Goal: Find specific page/section: Find specific page/section

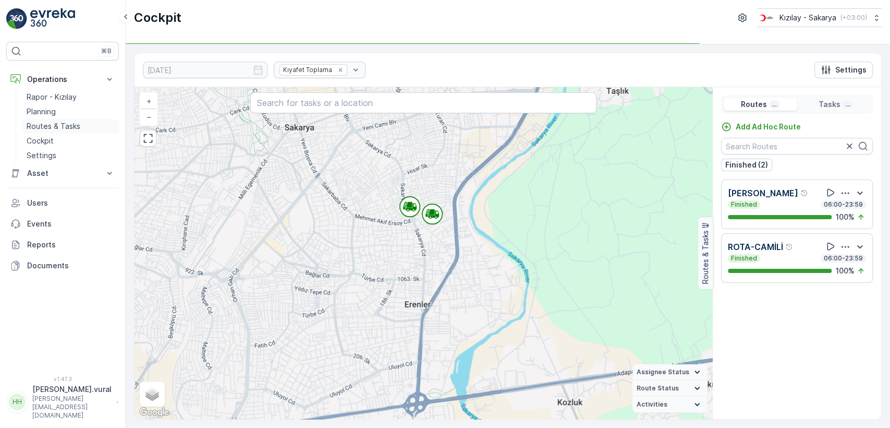
click at [73, 125] on p "Routes & Tasks" at bounding box center [54, 126] width 54 height 10
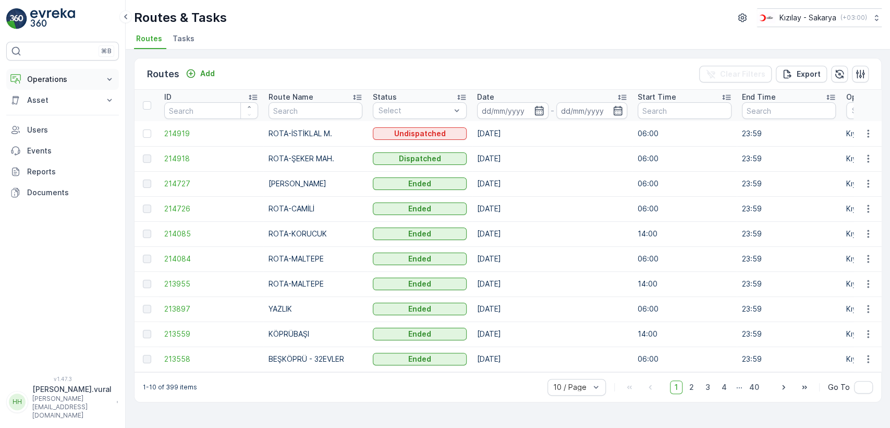
click at [52, 79] on p "Operations" at bounding box center [62, 79] width 71 height 10
click at [58, 135] on link "Cockpit" at bounding box center [70, 141] width 96 height 15
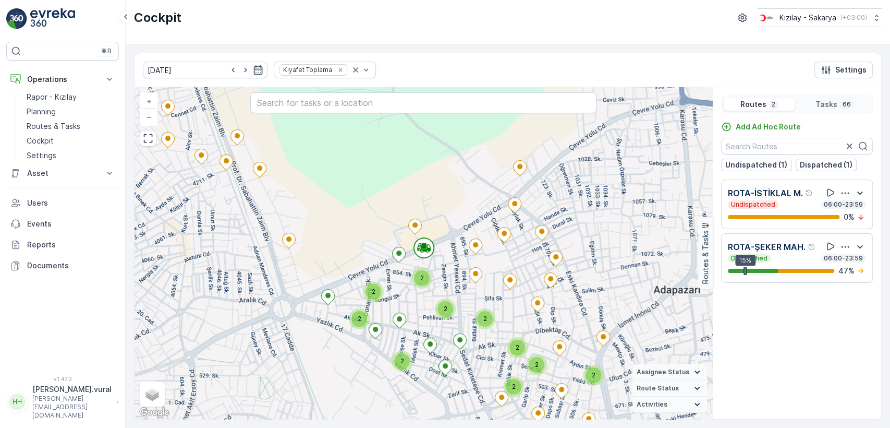
drag, startPoint x: 358, startPoint y: 199, endPoint x: 357, endPoint y: 239, distance: 40.2
click at [357, 239] on div "2 2 2 2 2 2 2 2 2 2 2 + − Satellite Roadmap Terrain Hybrid Leaflet Keyboard sho…" at bounding box center [424, 253] width 578 height 332
click at [378, 240] on div "2 2 2 2 2 2 2 2 2 2 2 + − Satellite Roadmap Terrain Hybrid Leaflet Keyboard sho…" at bounding box center [424, 253] width 578 height 332
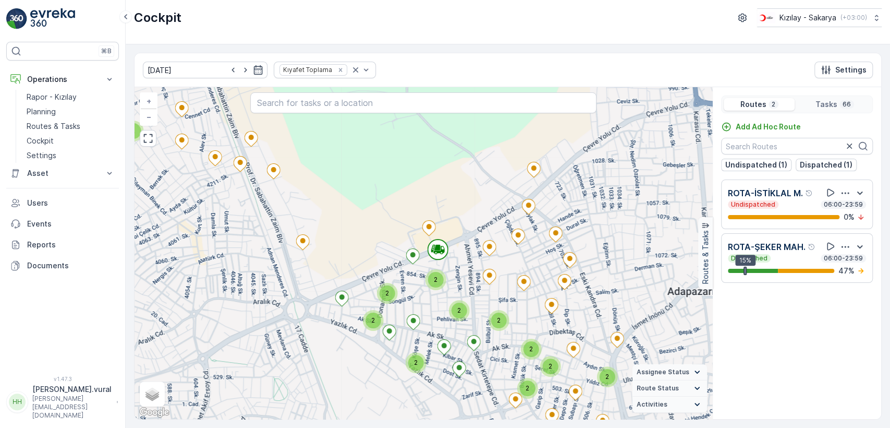
click at [391, 243] on div "2 2 2 2 2 2 2 2 2 2 2 + − Satellite Roadmap Terrain Hybrid Leaflet Keyboard sho…" at bounding box center [424, 253] width 578 height 332
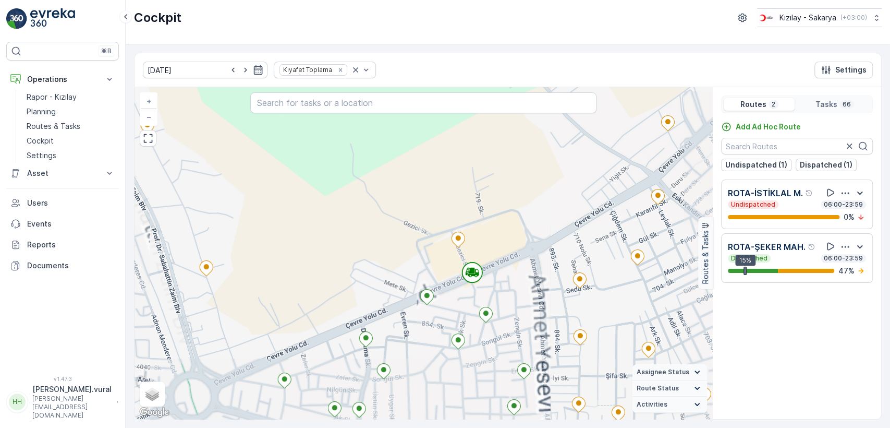
drag, startPoint x: 405, startPoint y: 282, endPoint x: 357, endPoint y: 203, distance: 92.2
click at [365, 222] on div "20953532 + − Satellite Roadmap Terrain Hybrid Leaflet Keyboard shortcuts Map Da…" at bounding box center [424, 253] width 578 height 332
click at [360, 211] on div "20953532 + − Satellite Roadmap Terrain Hybrid Leaflet Keyboard shortcuts Map Da…" at bounding box center [424, 253] width 578 height 332
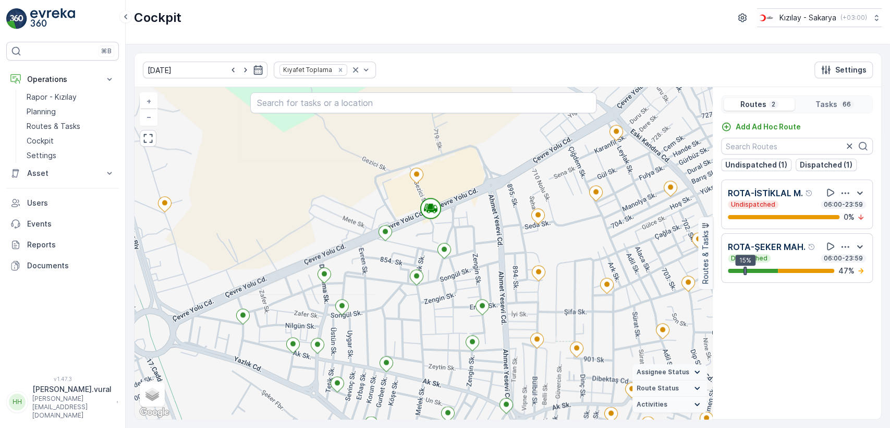
drag, startPoint x: 353, startPoint y: 158, endPoint x: 352, endPoint y: 151, distance: 6.8
click at [352, 153] on div "+ − Satellite Roadmap Terrain Hybrid Leaflet Keyboard shortcuts Map Data Map da…" at bounding box center [424, 253] width 578 height 332
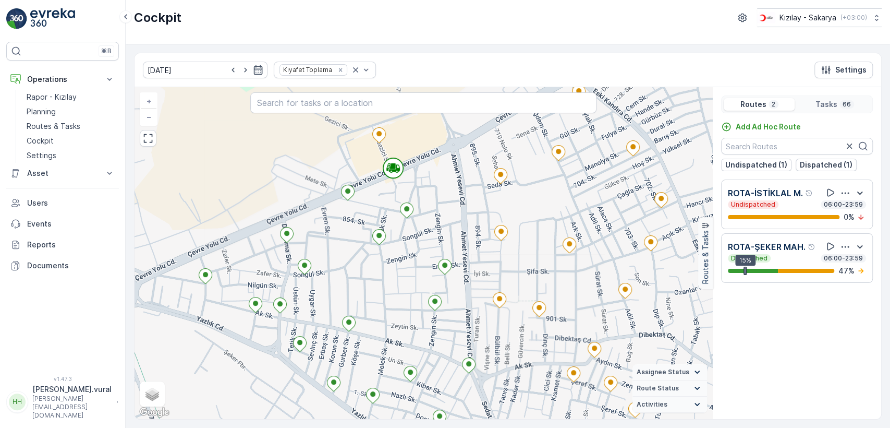
drag, startPoint x: 345, startPoint y: 247, endPoint x: 275, endPoint y: 162, distance: 110.1
click at [275, 172] on div "+ − Satellite Roadmap Terrain Hybrid Leaflet Keyboard shortcuts Map Data Map da…" at bounding box center [424, 253] width 578 height 332
click at [275, 163] on div "+ − Satellite Roadmap Terrain Hybrid Leaflet Keyboard shortcuts Map Data Map da…" at bounding box center [424, 253] width 578 height 332
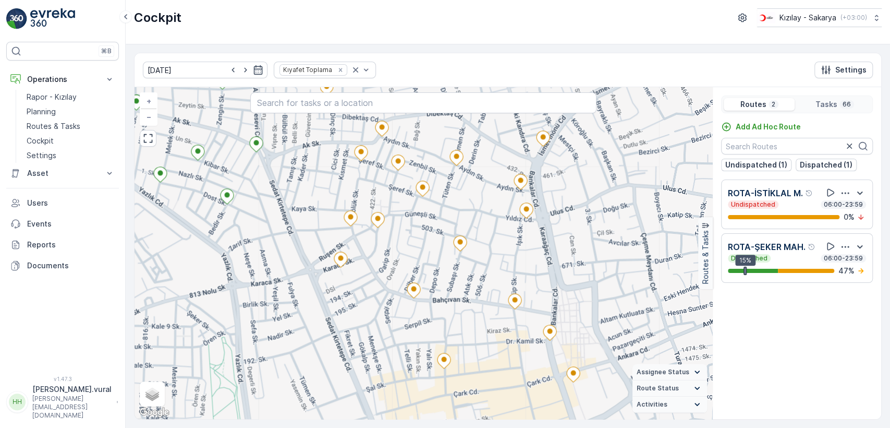
drag, startPoint x: 517, startPoint y: 316, endPoint x: 504, endPoint y: 232, distance: 85.5
click at [505, 242] on div "+ − Satellite Roadmap Terrain Hybrid Leaflet Keyboard shortcuts Map Data Map da…" at bounding box center [424, 253] width 578 height 332
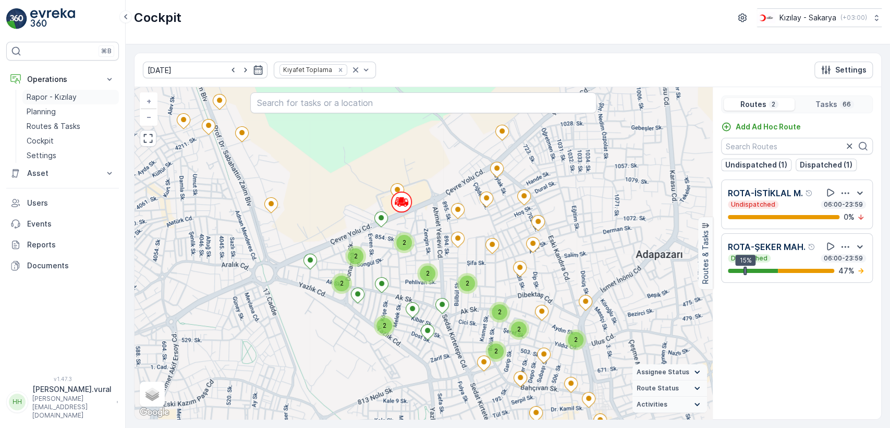
click at [51, 96] on p "Rapor - Kızılay" at bounding box center [52, 97] width 50 height 10
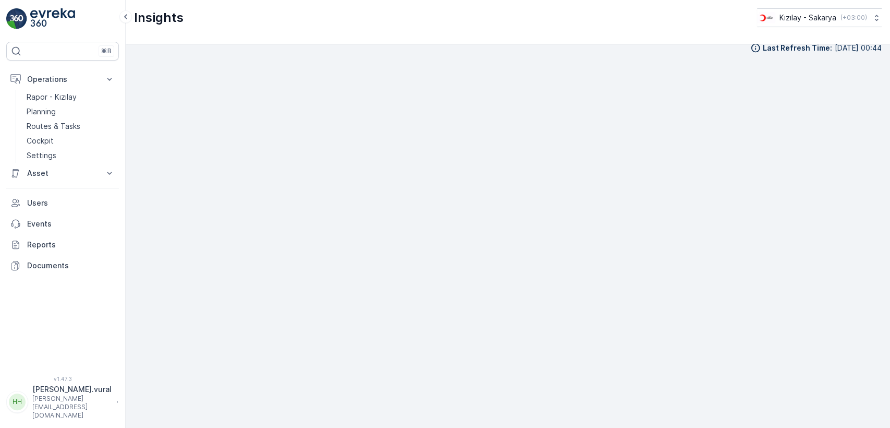
scroll to position [11, 0]
